Goal: Information Seeking & Learning: Learn about a topic

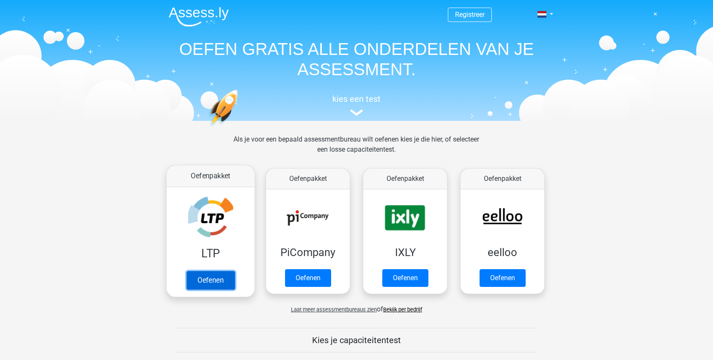
click at [209, 285] on link "Oefenen" at bounding box center [210, 280] width 48 height 19
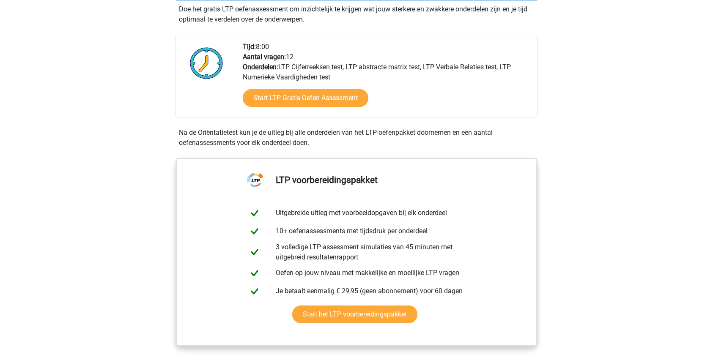
scroll to position [186, 0]
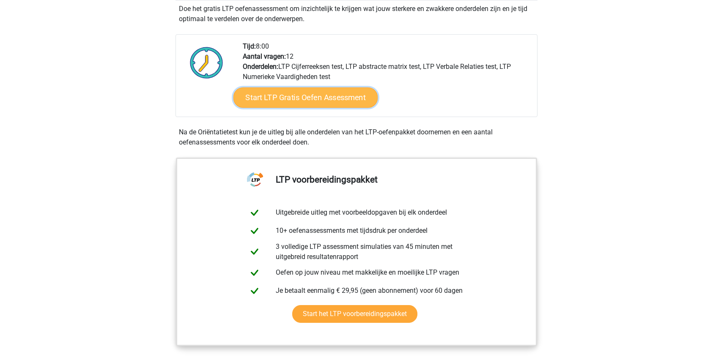
click at [276, 102] on link "Start LTP Gratis Oefen Assessment" at bounding box center [305, 98] width 145 height 20
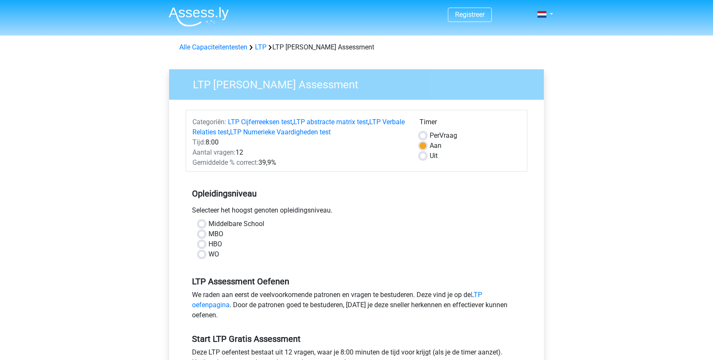
click at [208, 252] on label "WO" at bounding box center [213, 254] width 11 height 10
click at [200, 252] on input "WO" at bounding box center [201, 253] width 7 height 8
radio input "true"
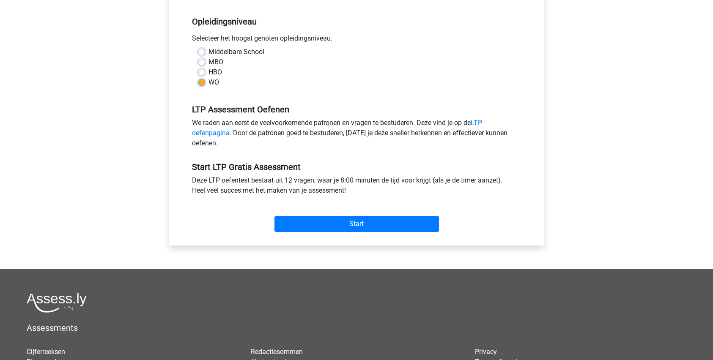
scroll to position [174, 0]
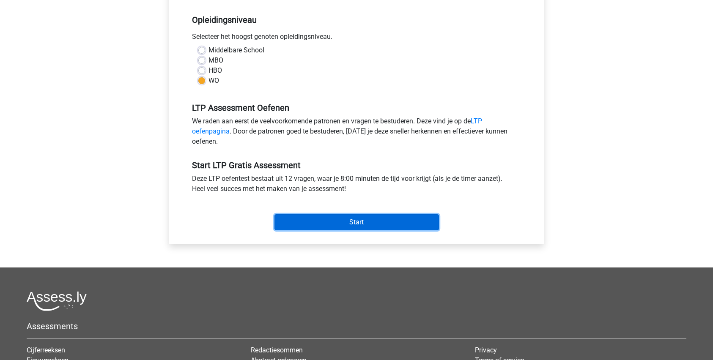
click at [304, 224] on input "Start" at bounding box center [356, 222] width 164 height 16
click at [346, 219] on input "Start" at bounding box center [356, 222] width 164 height 16
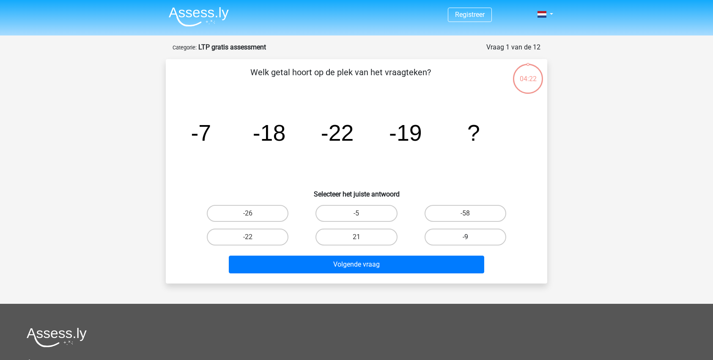
click at [448, 235] on label "-9" at bounding box center [465, 237] width 82 height 17
click at [465, 237] on input "-9" at bounding box center [467, 239] width 5 height 5
radio input "true"
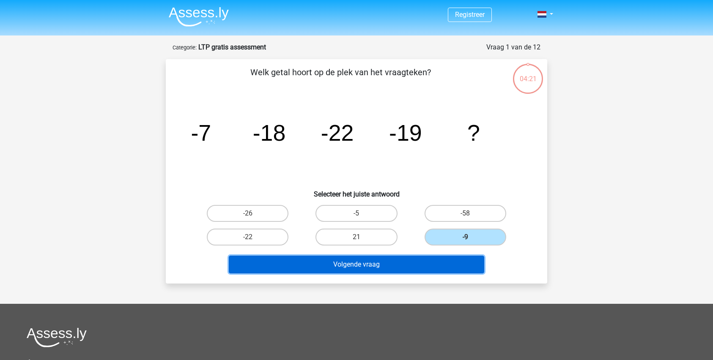
click at [412, 264] on button "Volgende vraag" at bounding box center [357, 265] width 256 height 18
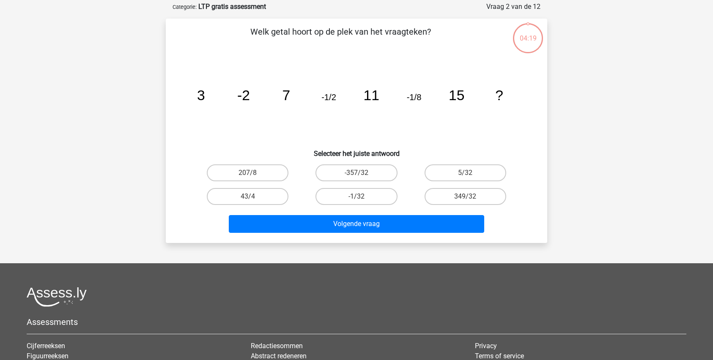
scroll to position [42, 0]
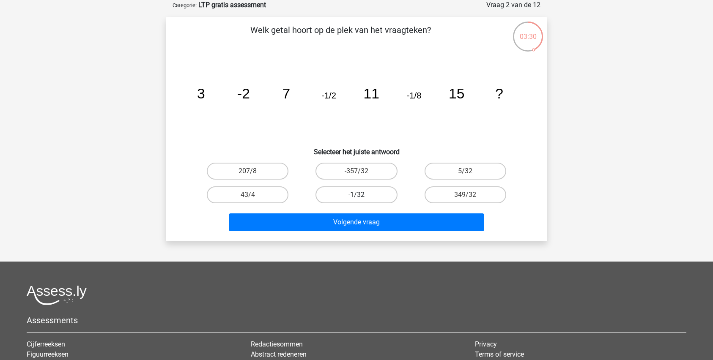
click at [349, 192] on label "-1/32" at bounding box center [356, 194] width 82 height 17
click at [356, 195] on input "-1/32" at bounding box center [358, 197] width 5 height 5
radio input "true"
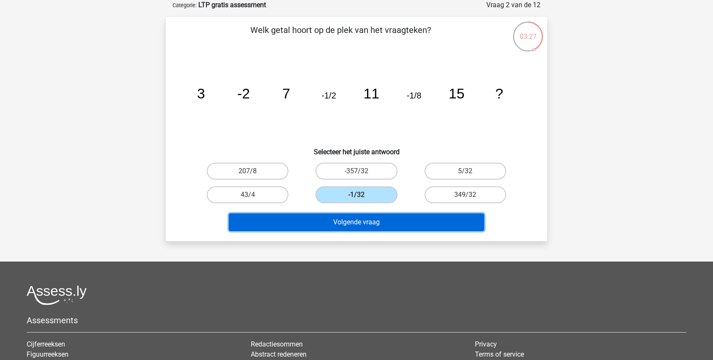
click at [424, 224] on button "Volgende vraag" at bounding box center [357, 223] width 256 height 18
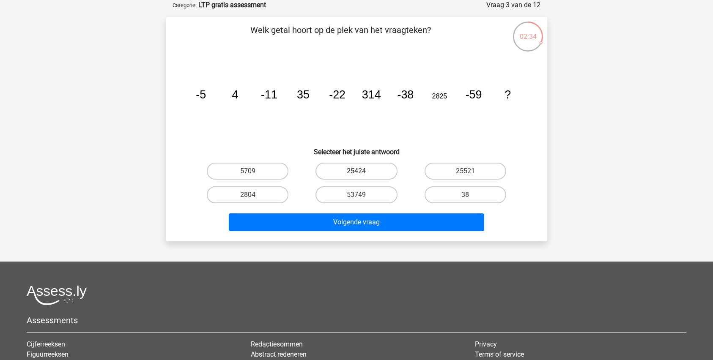
click at [367, 171] on label "25424" at bounding box center [356, 171] width 82 height 17
click at [362, 171] on input "25424" at bounding box center [358, 173] width 5 height 5
radio input "true"
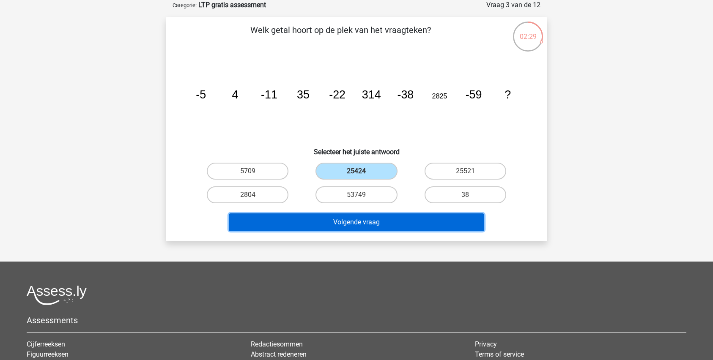
click at [399, 226] on button "Volgende vraag" at bounding box center [357, 223] width 256 height 18
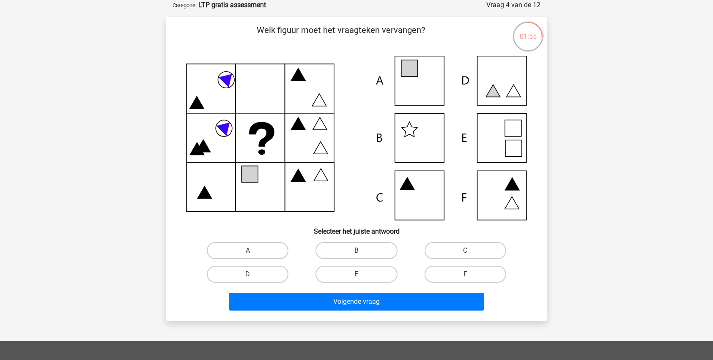
click at [484, 143] on icon at bounding box center [356, 138] width 341 height 164
click at [341, 272] on label "E" at bounding box center [356, 274] width 82 height 17
click at [356, 274] on input "E" at bounding box center [358, 276] width 5 height 5
radio input "true"
click at [277, 254] on label "A" at bounding box center [248, 250] width 82 height 17
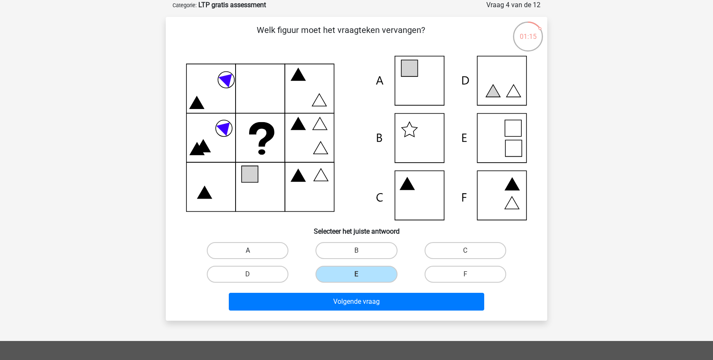
click at [253, 254] on input "A" at bounding box center [250, 253] width 5 height 5
radio input "true"
click at [346, 275] on label "E" at bounding box center [356, 274] width 82 height 17
click at [356, 275] on input "E" at bounding box center [358, 276] width 5 height 5
radio input "true"
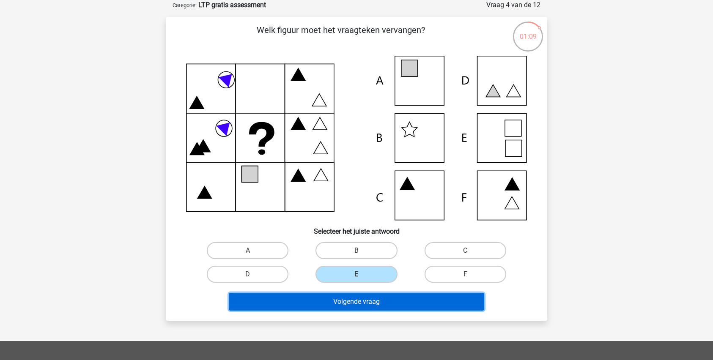
click at [343, 303] on button "Volgende vraag" at bounding box center [357, 302] width 256 height 18
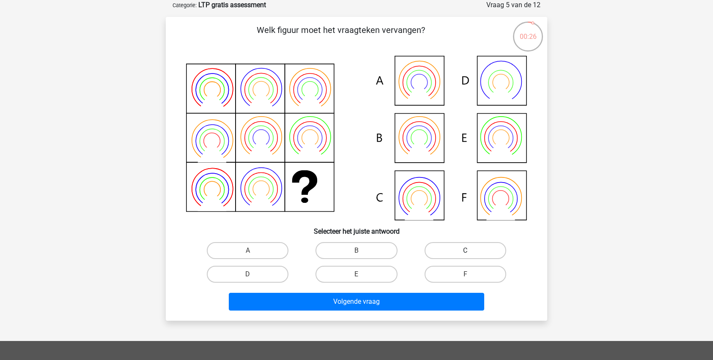
click at [450, 249] on label "C" at bounding box center [465, 250] width 82 height 17
click at [465, 251] on input "C" at bounding box center [467, 253] width 5 height 5
radio input "true"
click at [387, 250] on label "B" at bounding box center [356, 250] width 82 height 17
click at [362, 251] on input "B" at bounding box center [358, 253] width 5 height 5
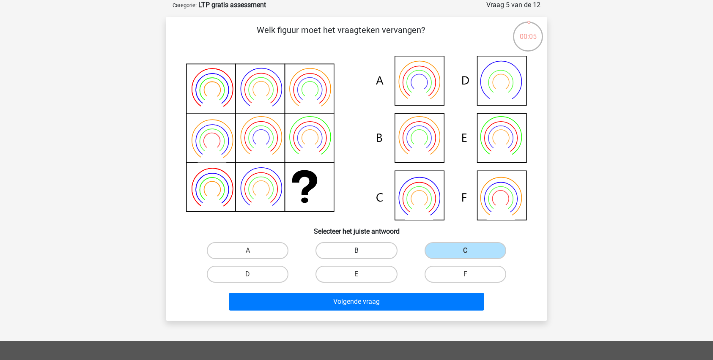
radio input "true"
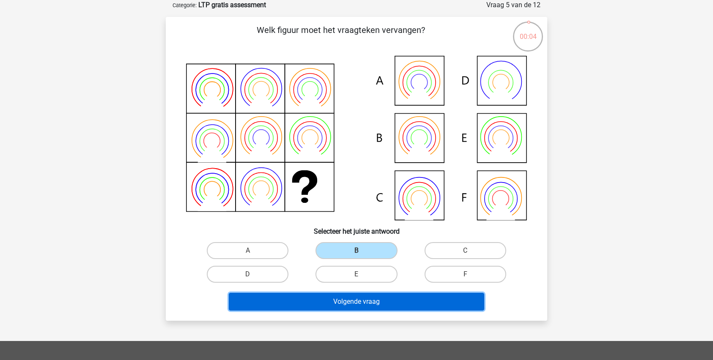
click at [378, 303] on button "Volgende vraag" at bounding box center [357, 302] width 256 height 18
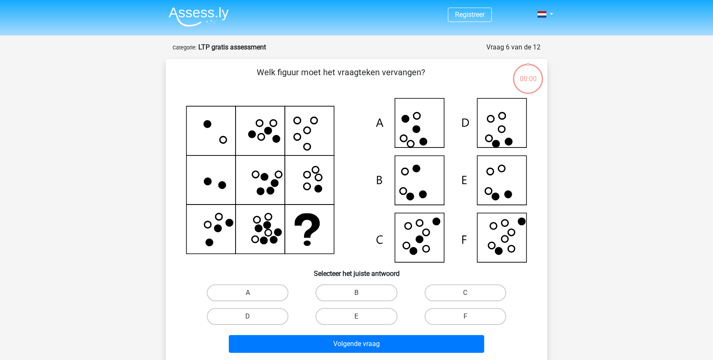
scroll to position [42, 0]
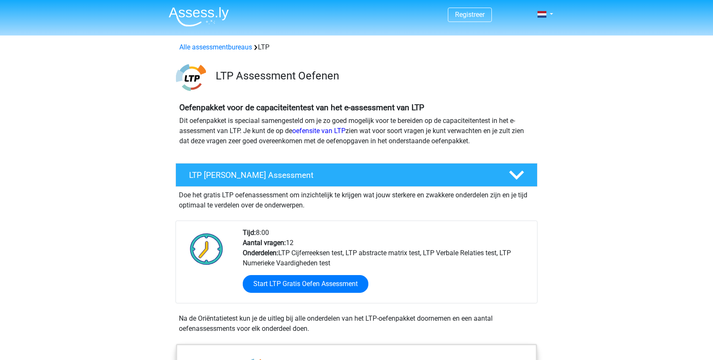
scroll to position [186, 0]
